Goal: Information Seeking & Learning: Learn about a topic

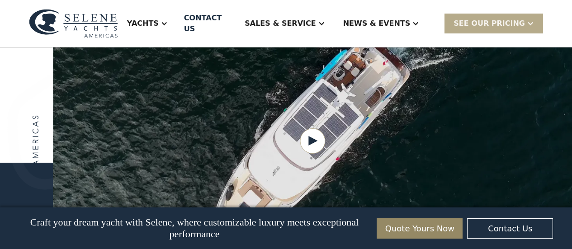
scroll to position [1157, 0]
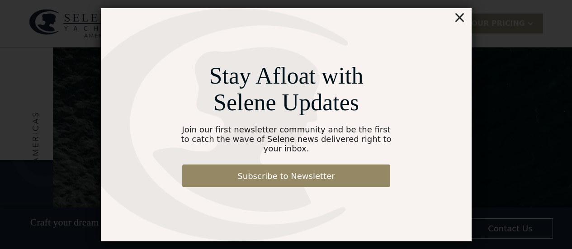
click at [462, 22] on div "×" at bounding box center [459, 17] width 13 height 18
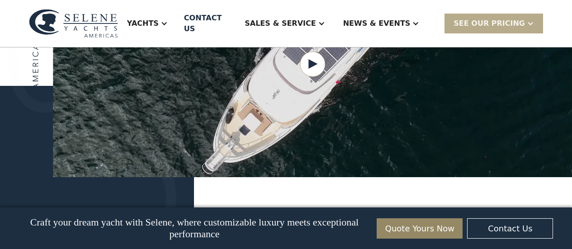
scroll to position [1292, 0]
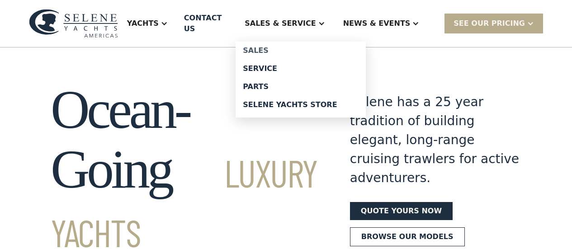
click at [271, 51] on div "Sales" at bounding box center [301, 50] width 116 height 7
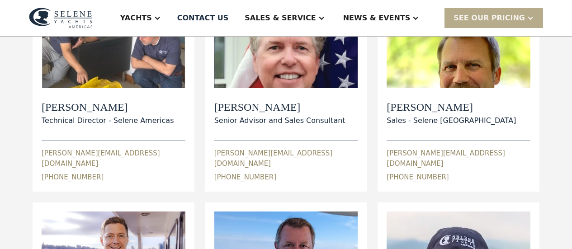
scroll to position [45, 0]
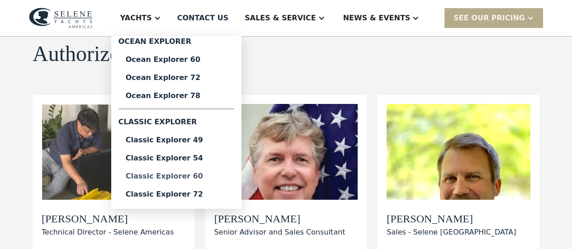
click at [196, 170] on link "Classic Explorer 60" at bounding box center [177, 176] width 116 height 18
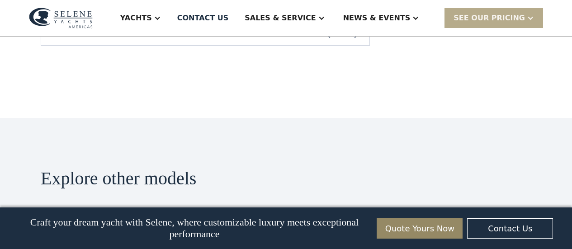
scroll to position [1900, 0]
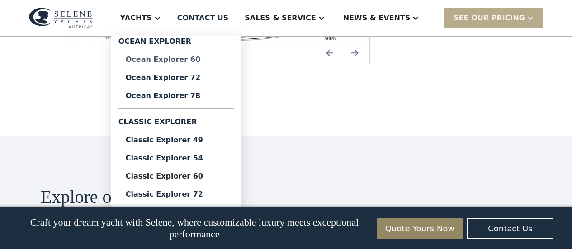
click at [205, 56] on div "Ocean Explorer 60" at bounding box center [176, 59] width 101 height 7
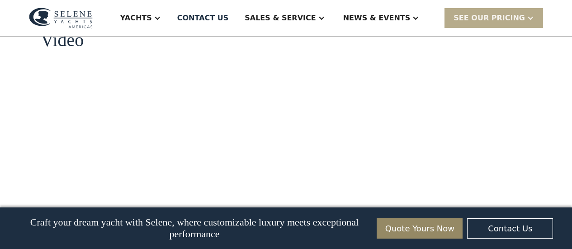
scroll to position [1177, 0]
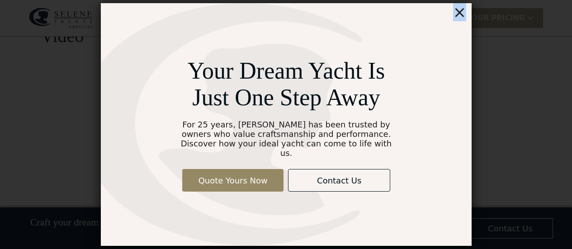
click at [461, 17] on div "×" at bounding box center [459, 12] width 13 height 18
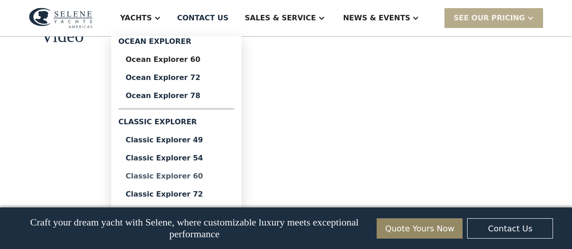
click at [196, 174] on div "Classic Explorer 60" at bounding box center [176, 176] width 101 height 7
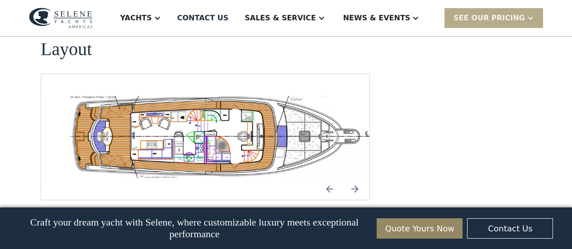
scroll to position [1720, 0]
